Goal: Task Accomplishment & Management: Manage account settings

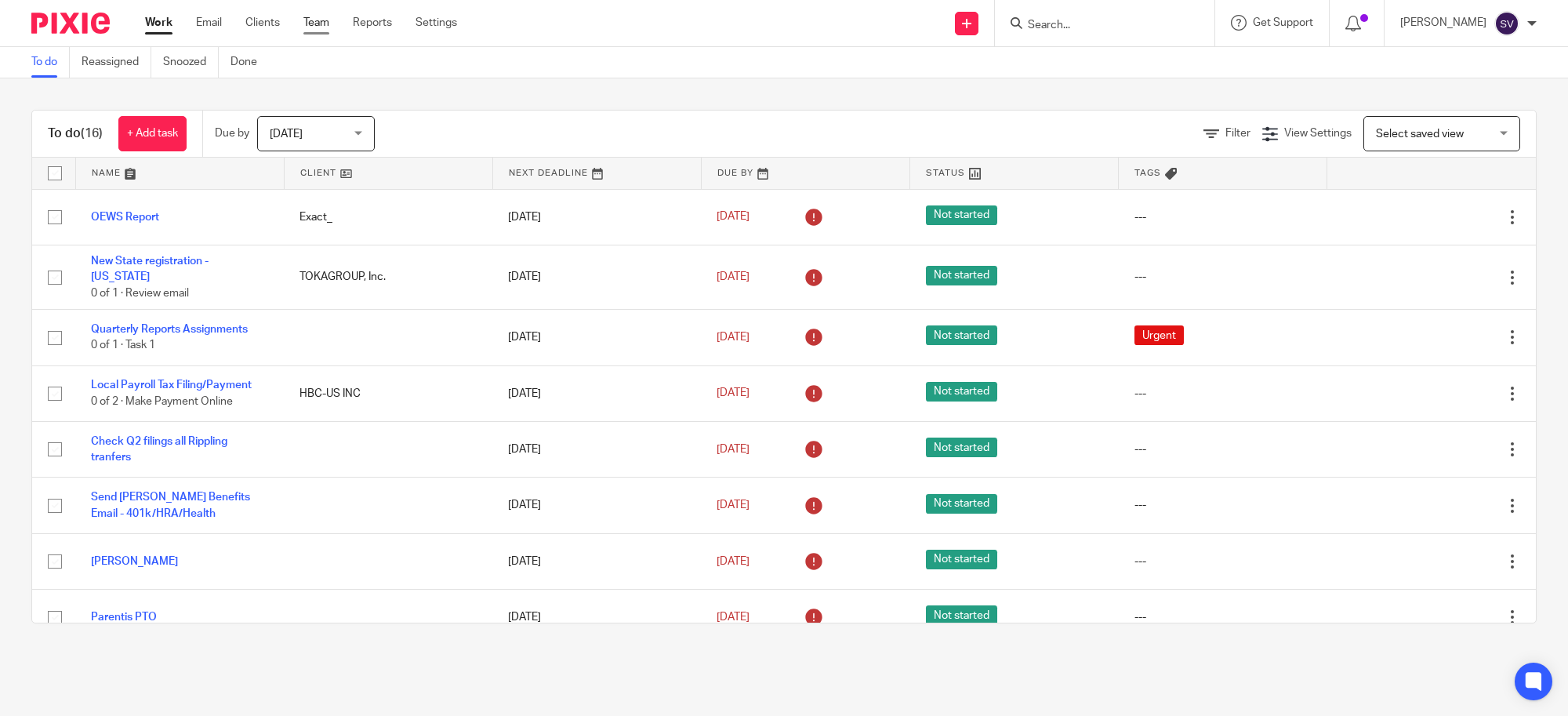
click at [311, 22] on link "Team" at bounding box center [316, 23] width 26 height 16
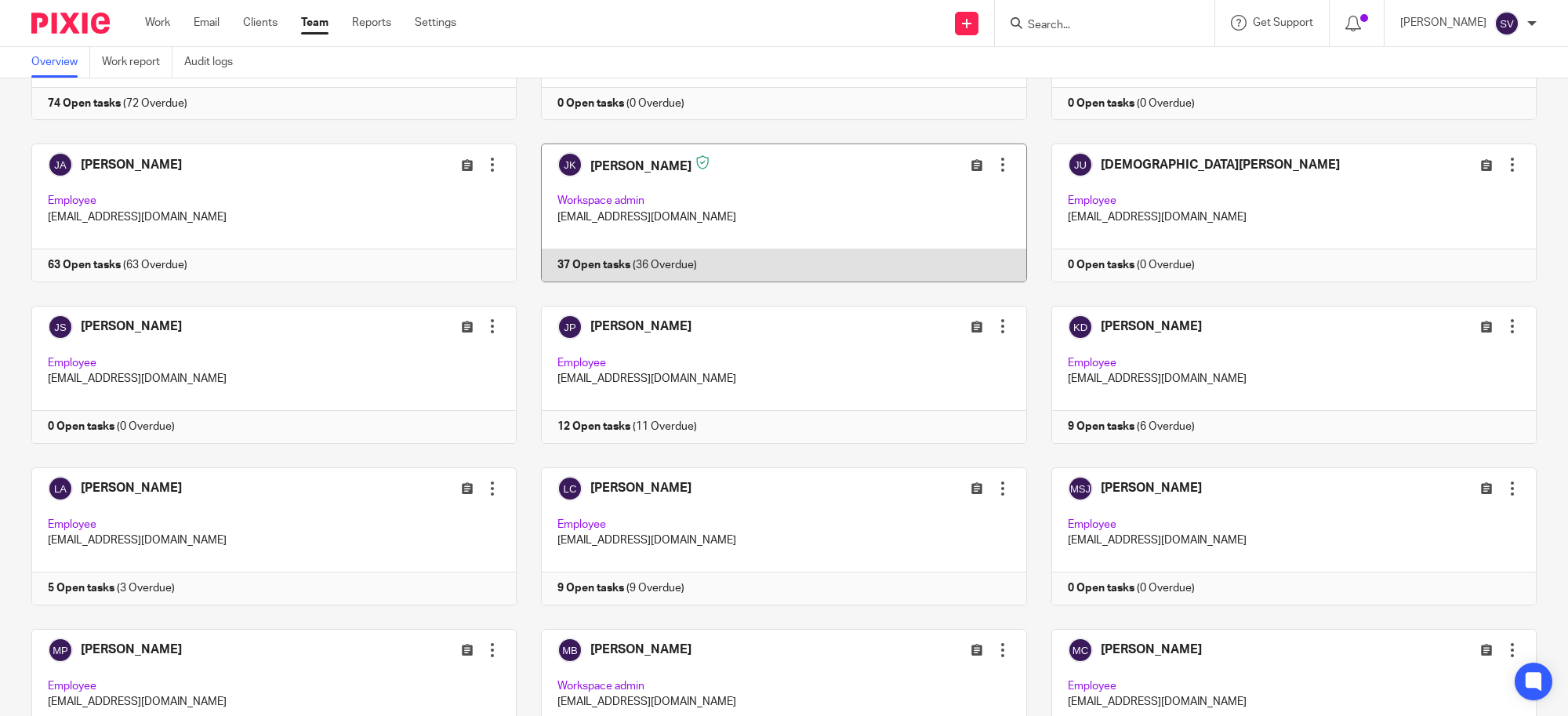
scroll to position [1372, 0]
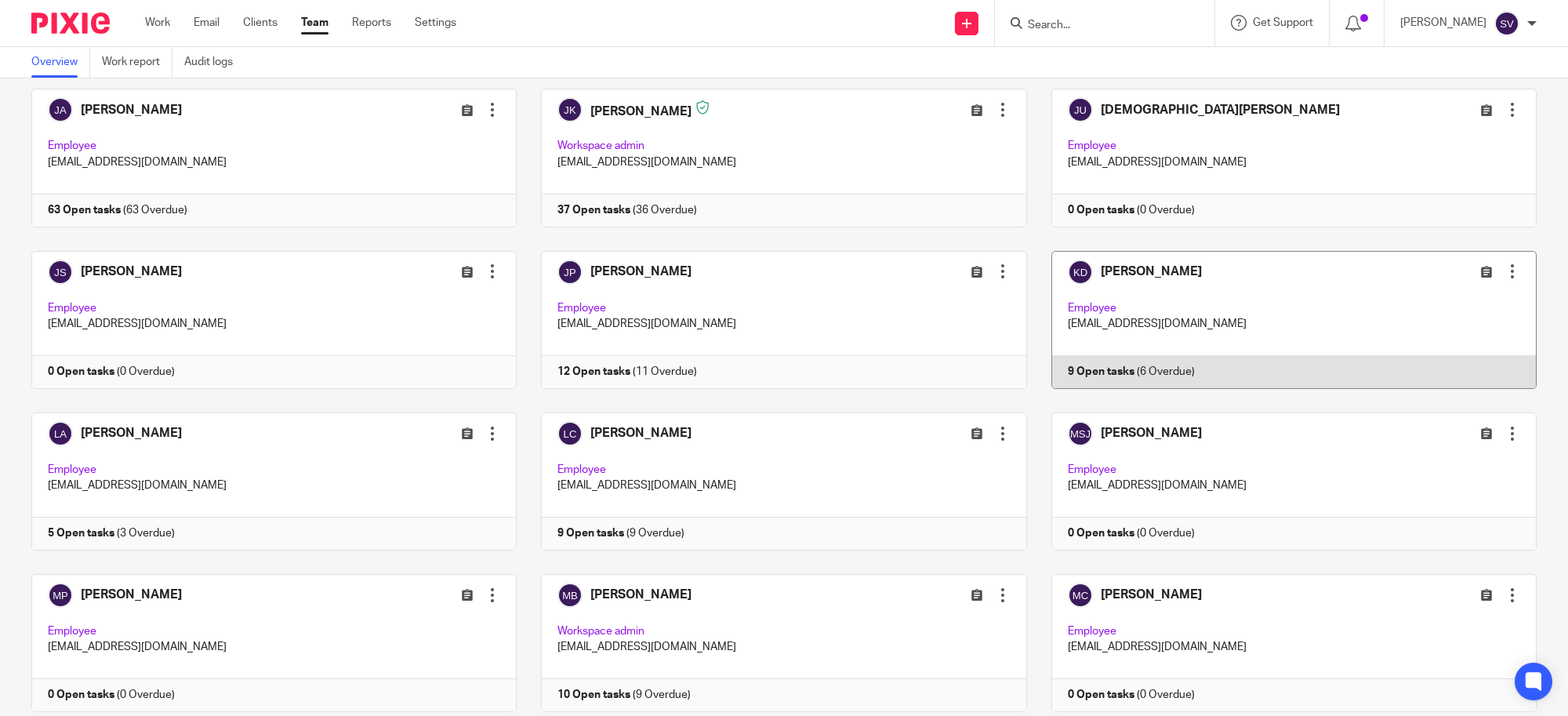
click at [1191, 296] on link at bounding box center [1282, 319] width 510 height 138
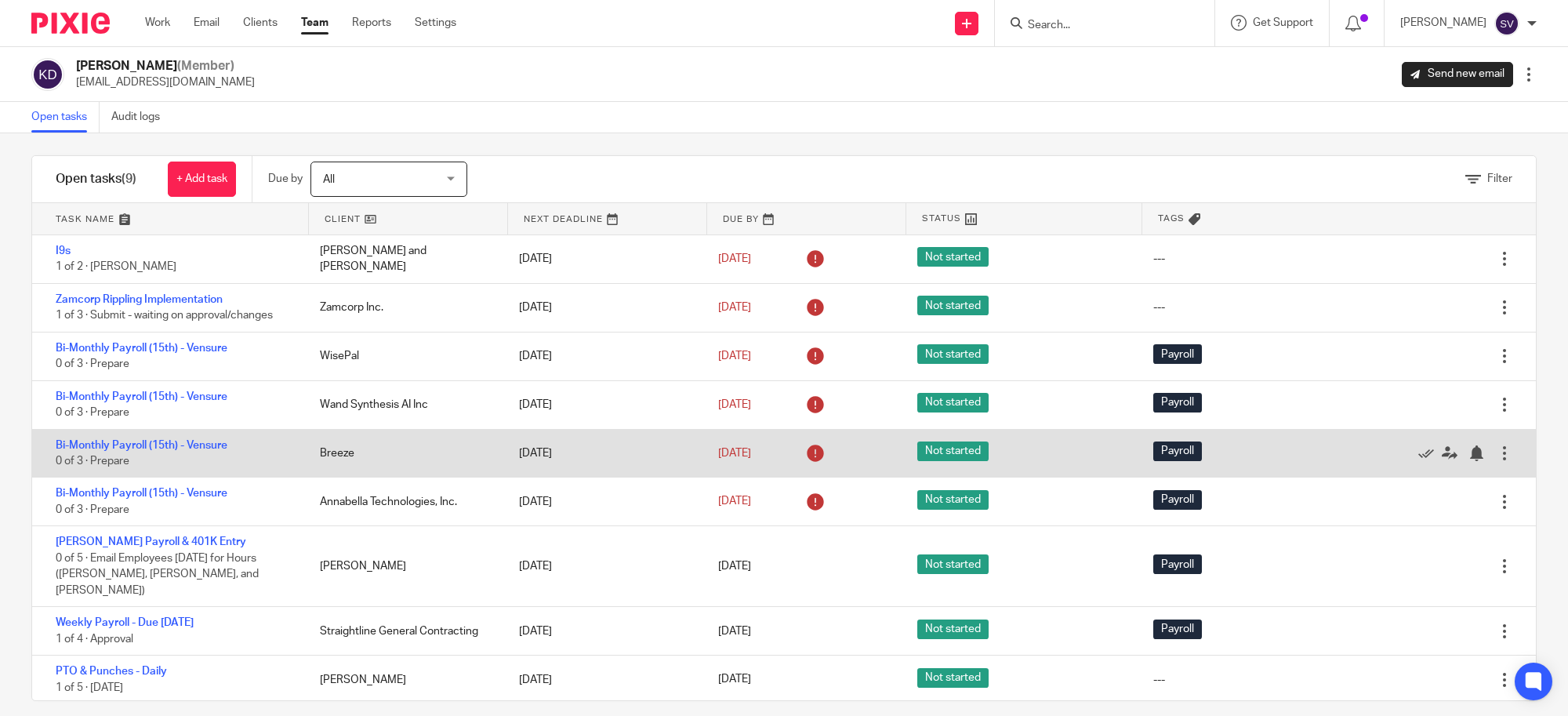
scroll to position [13, 0]
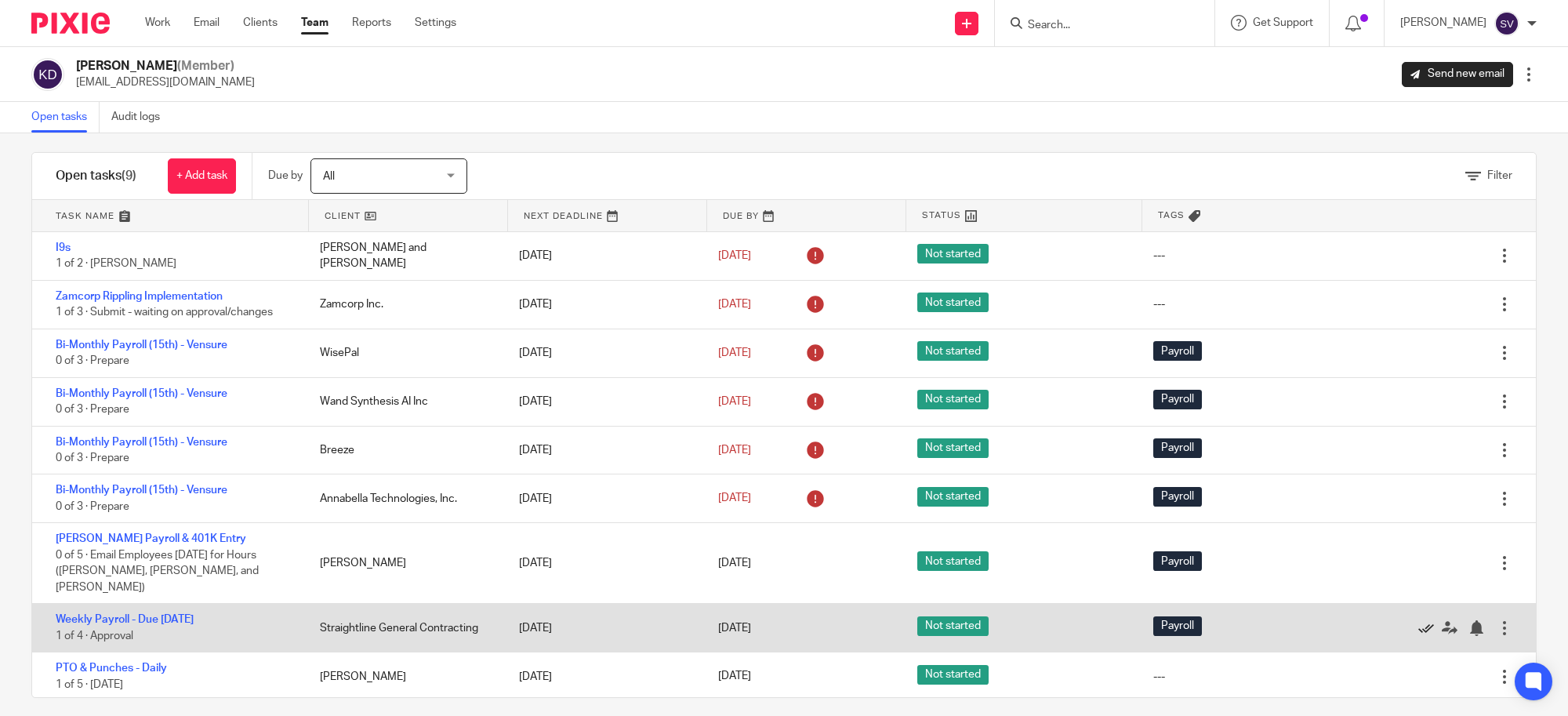
click at [1418, 620] on icon at bounding box center [1426, 628] width 16 height 16
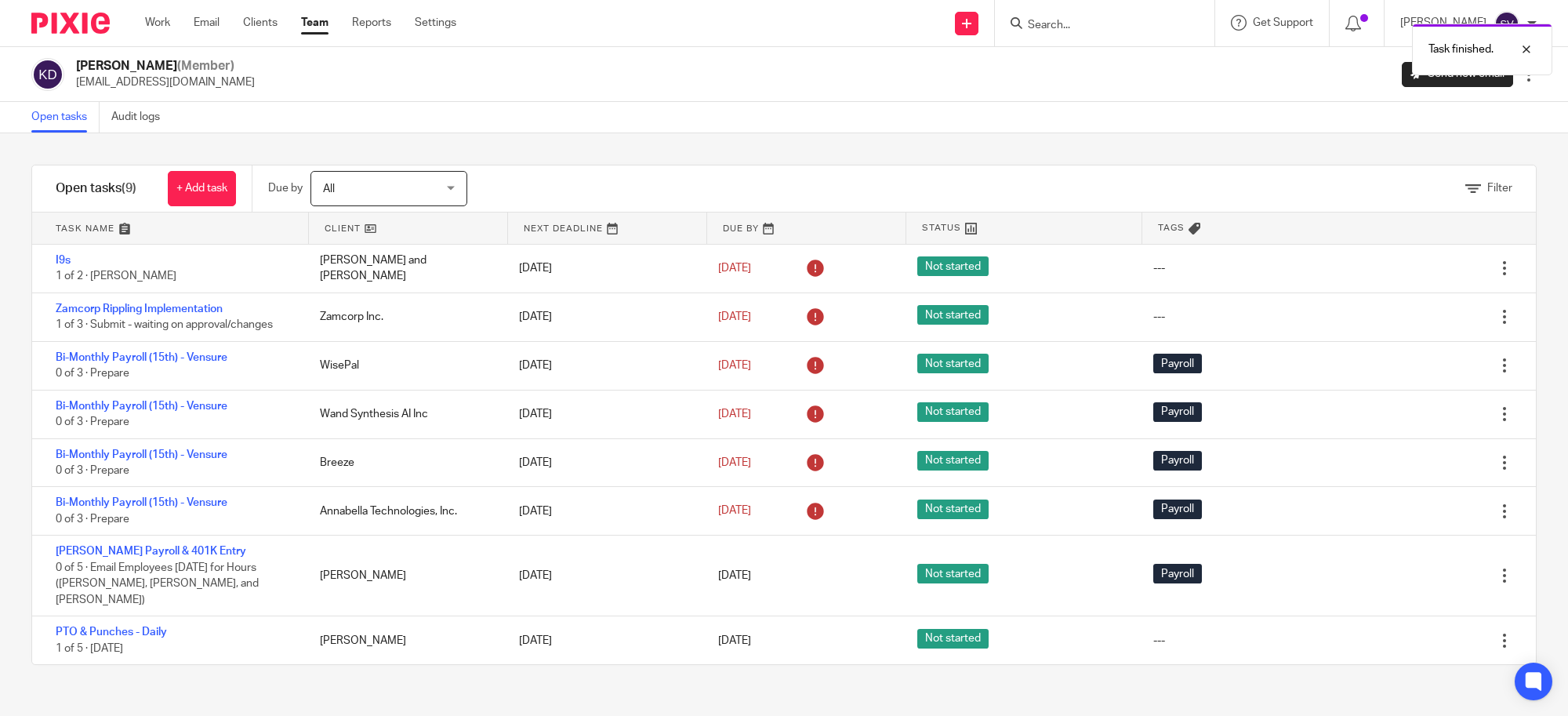
scroll to position [0, 0]
